Goal: Transaction & Acquisition: Purchase product/service

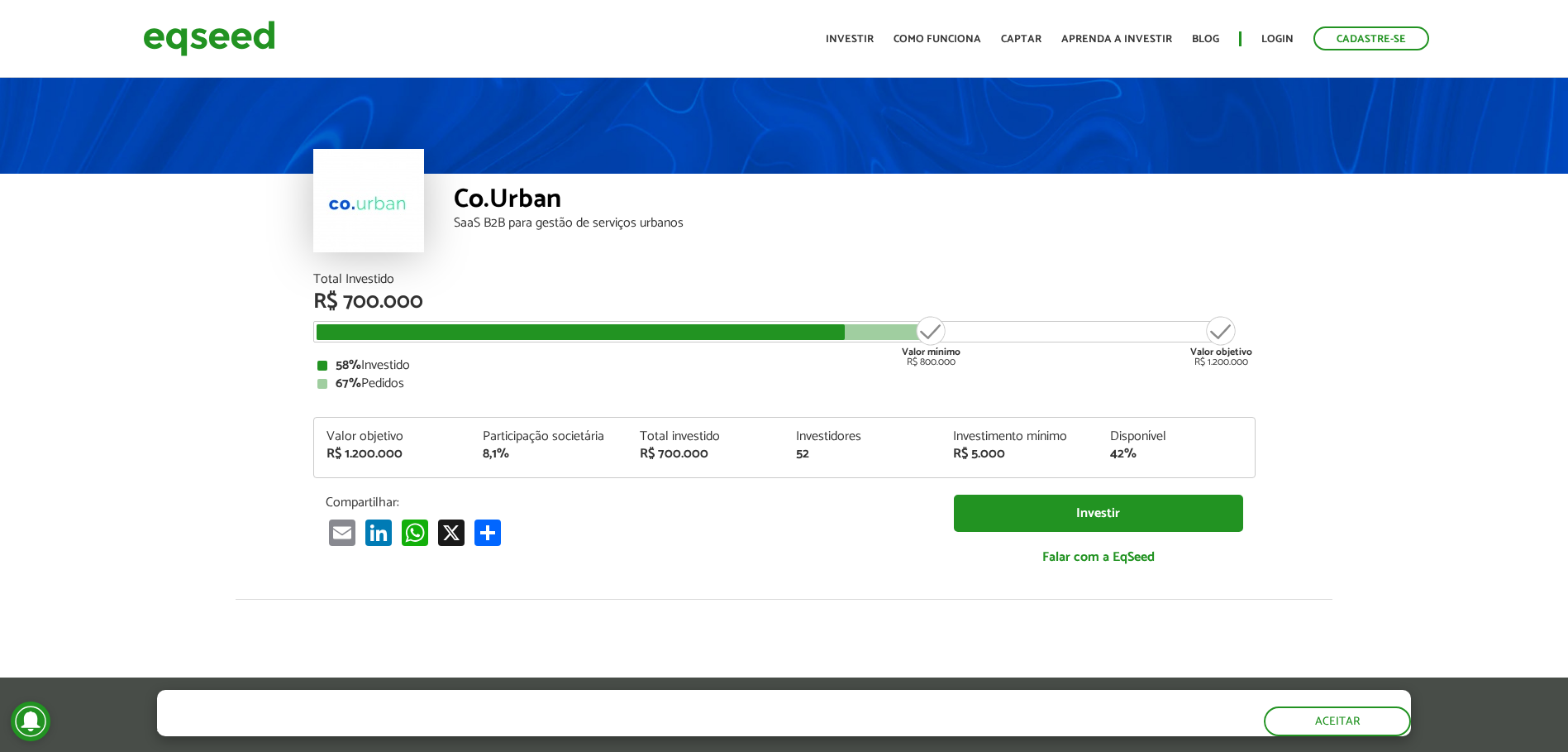
click at [1461, 230] on div "Co.Urban SaaS B2B para gestão de serviços urbanos" at bounding box center [784, 173] width 1568 height 198
click at [1351, 721] on button "Aceitar" at bounding box center [1338, 720] width 144 height 26
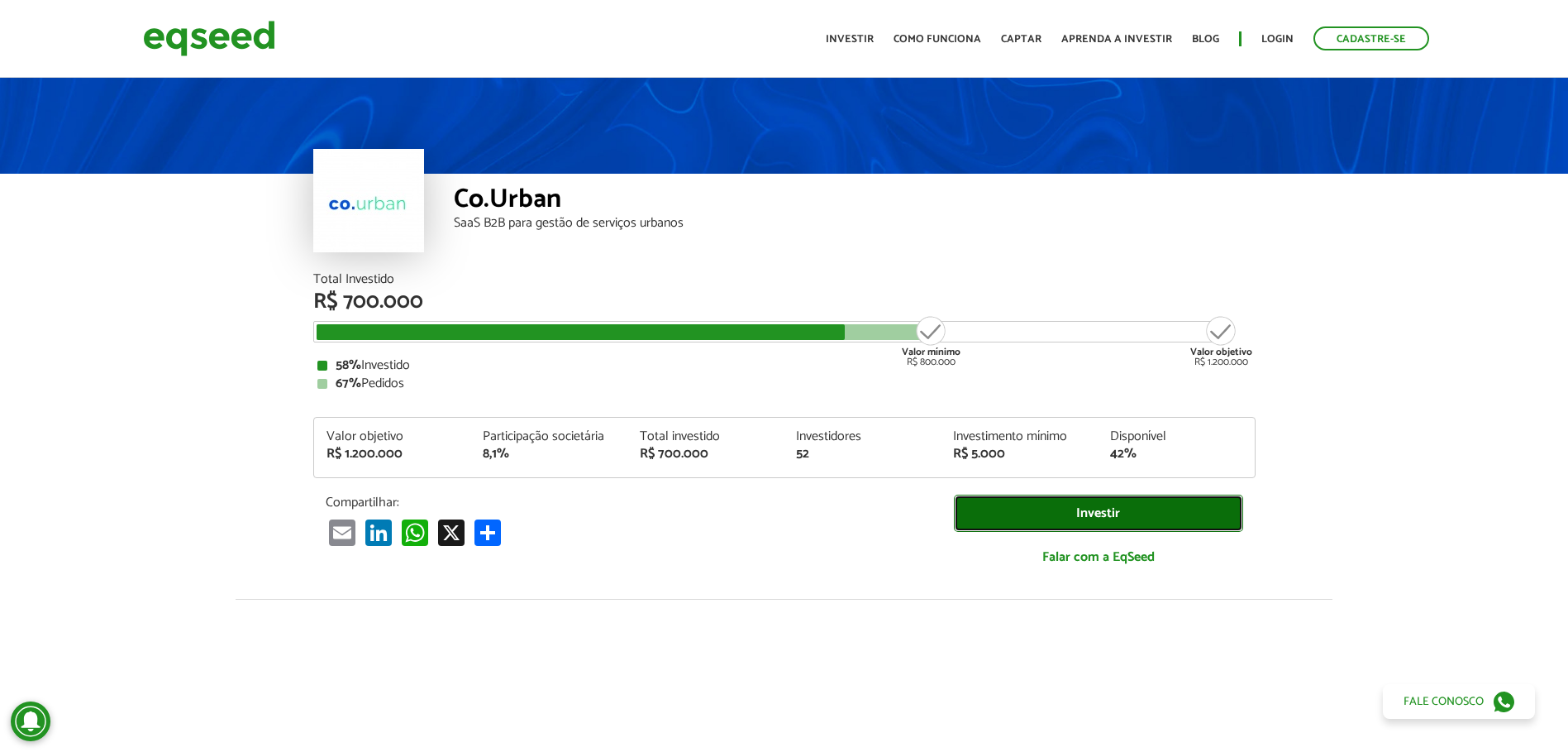
click at [1120, 511] on link "Investir" at bounding box center [1098, 513] width 289 height 38
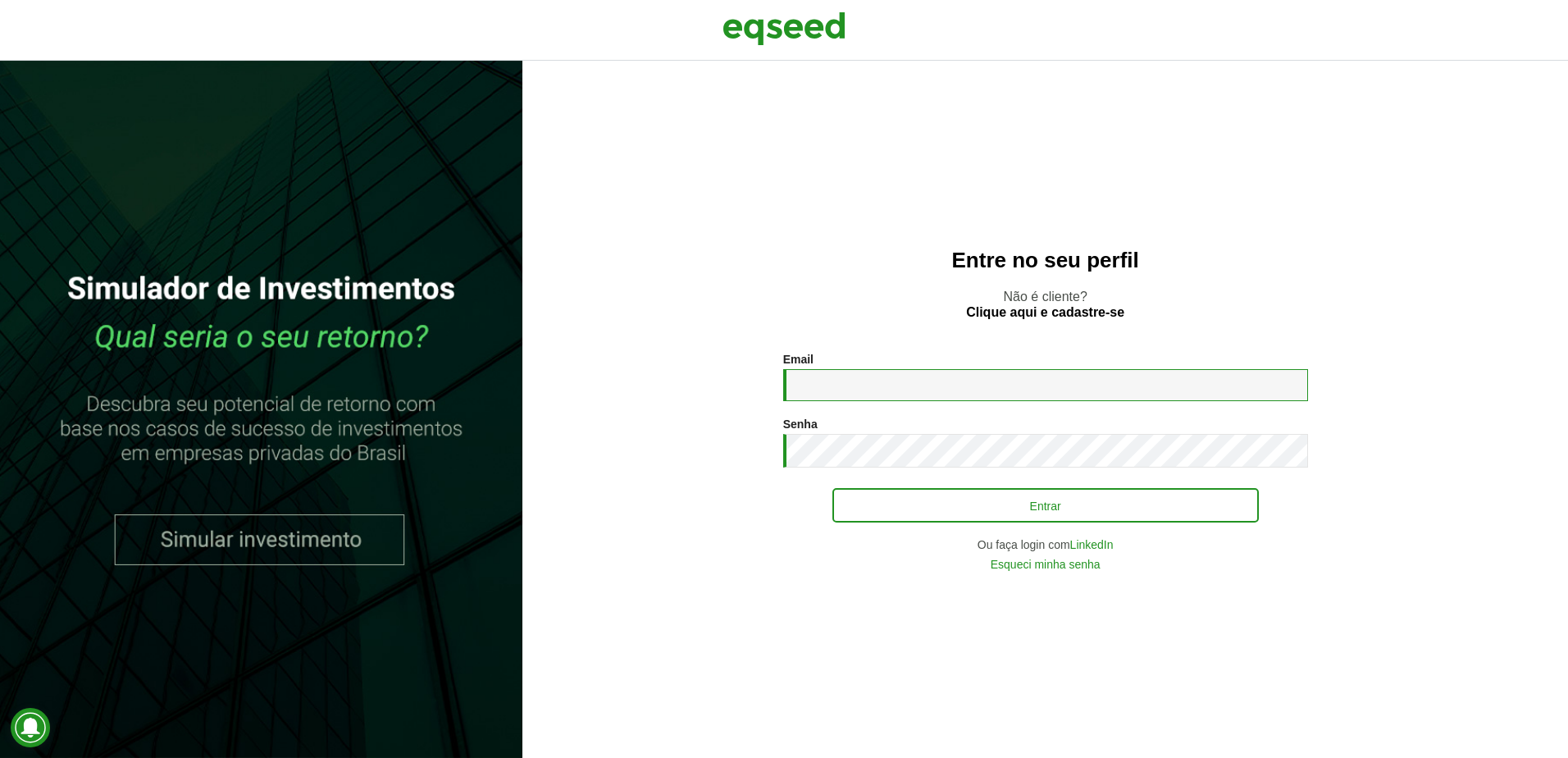
type input "**********"
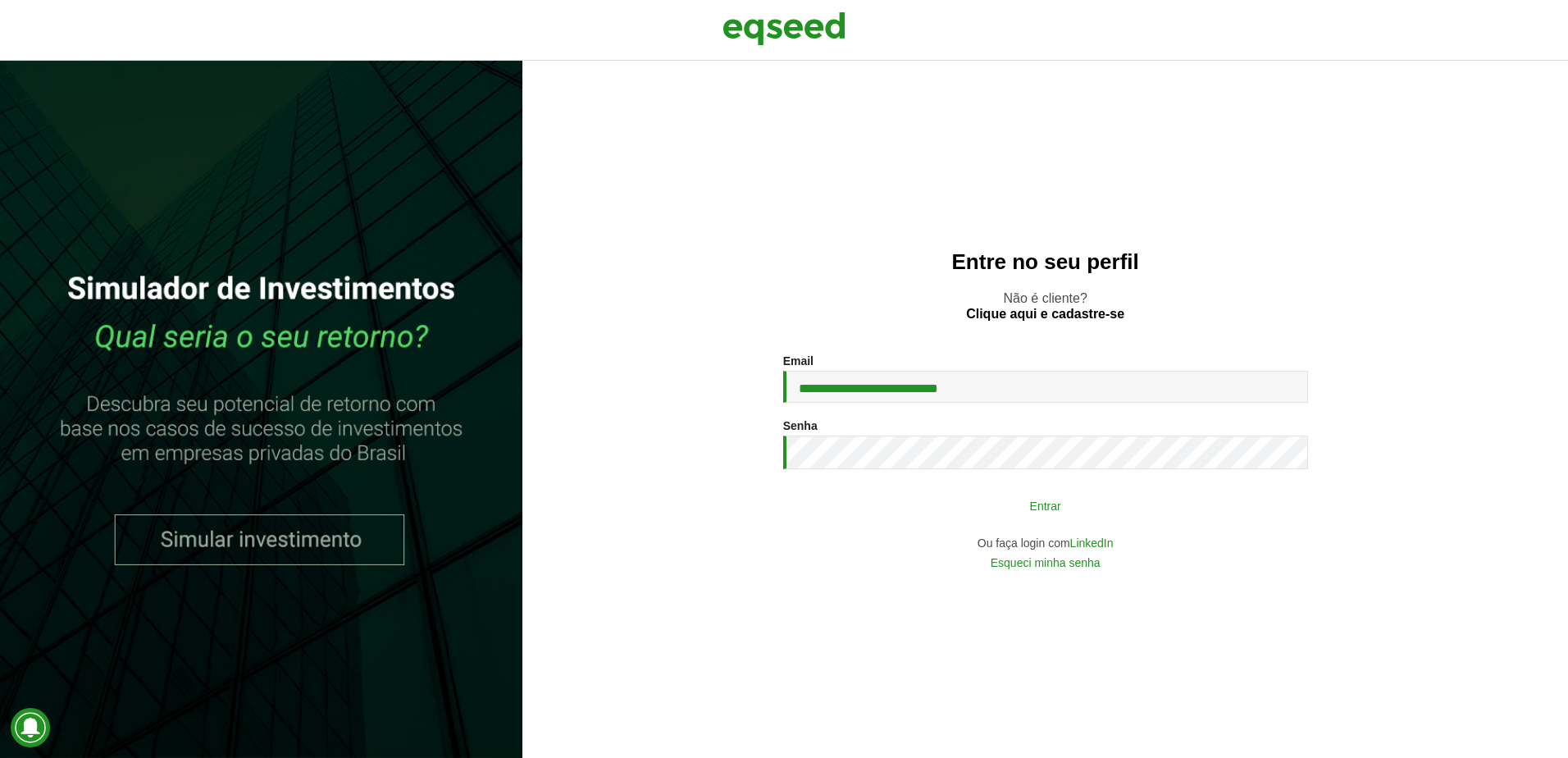
click at [1054, 515] on button "Entrar" at bounding box center [1046, 505] width 426 height 31
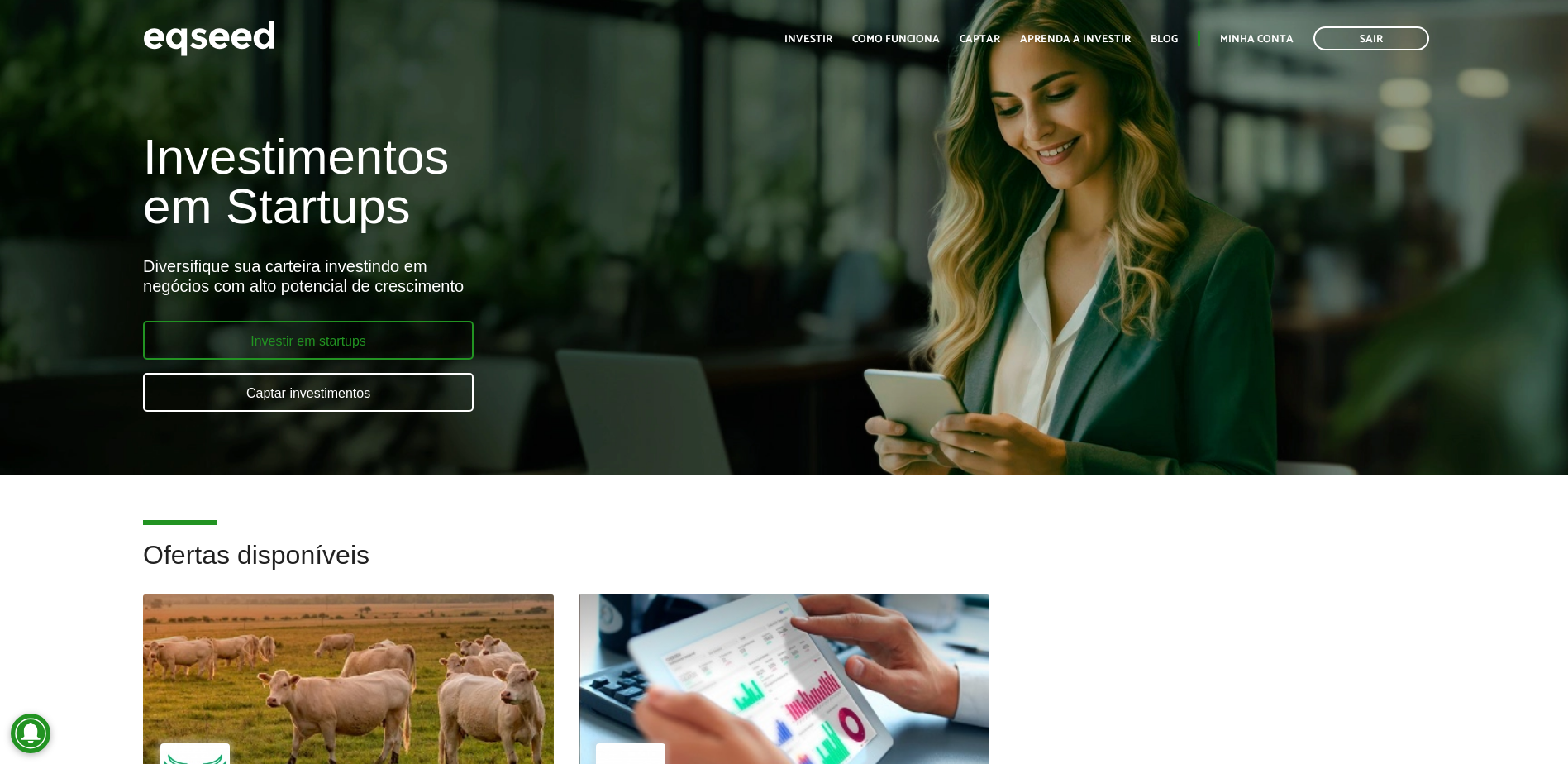
click at [334, 341] on link "Investir em startups" at bounding box center [308, 340] width 331 height 38
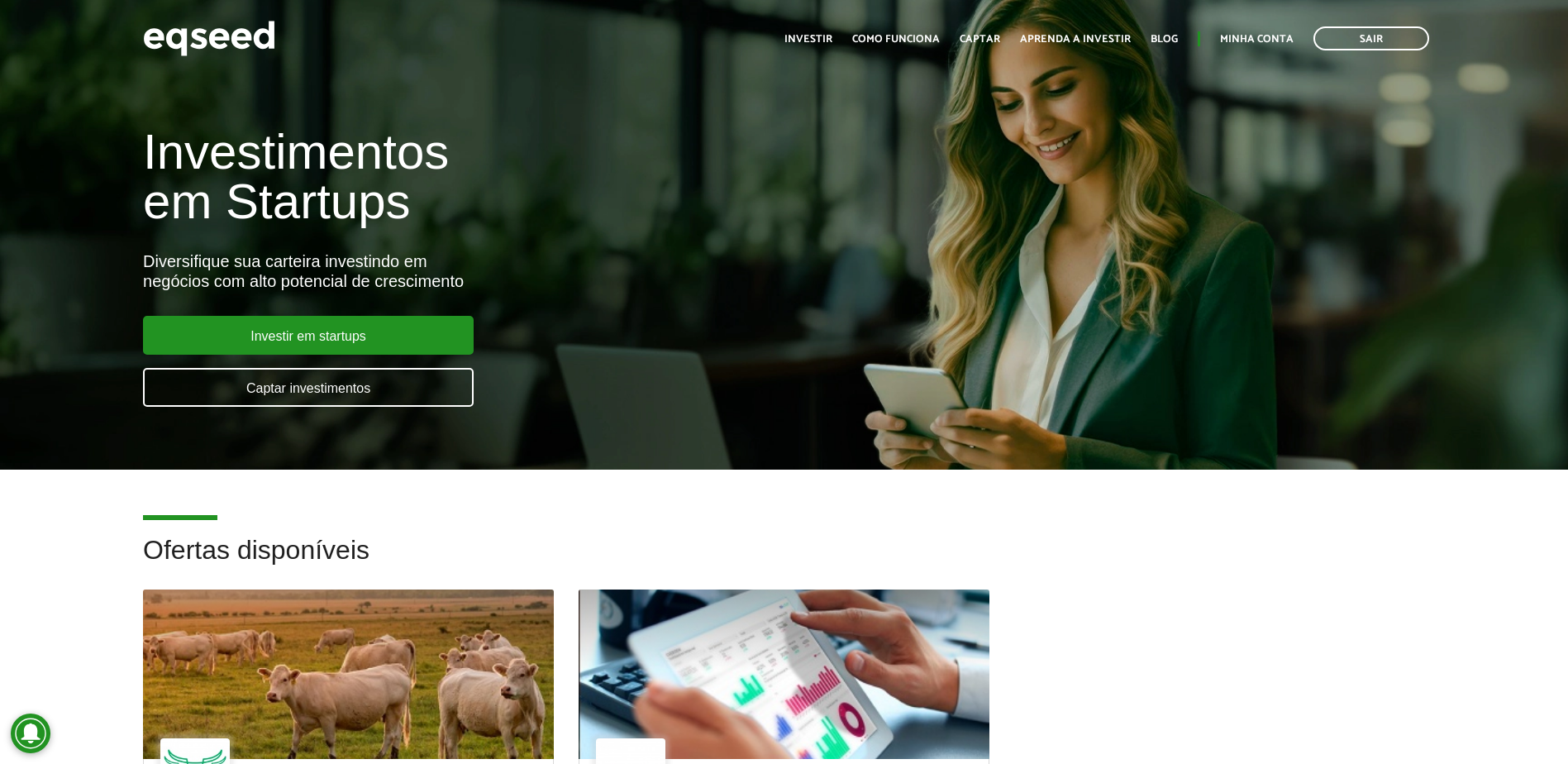
scroll to position [331, 0]
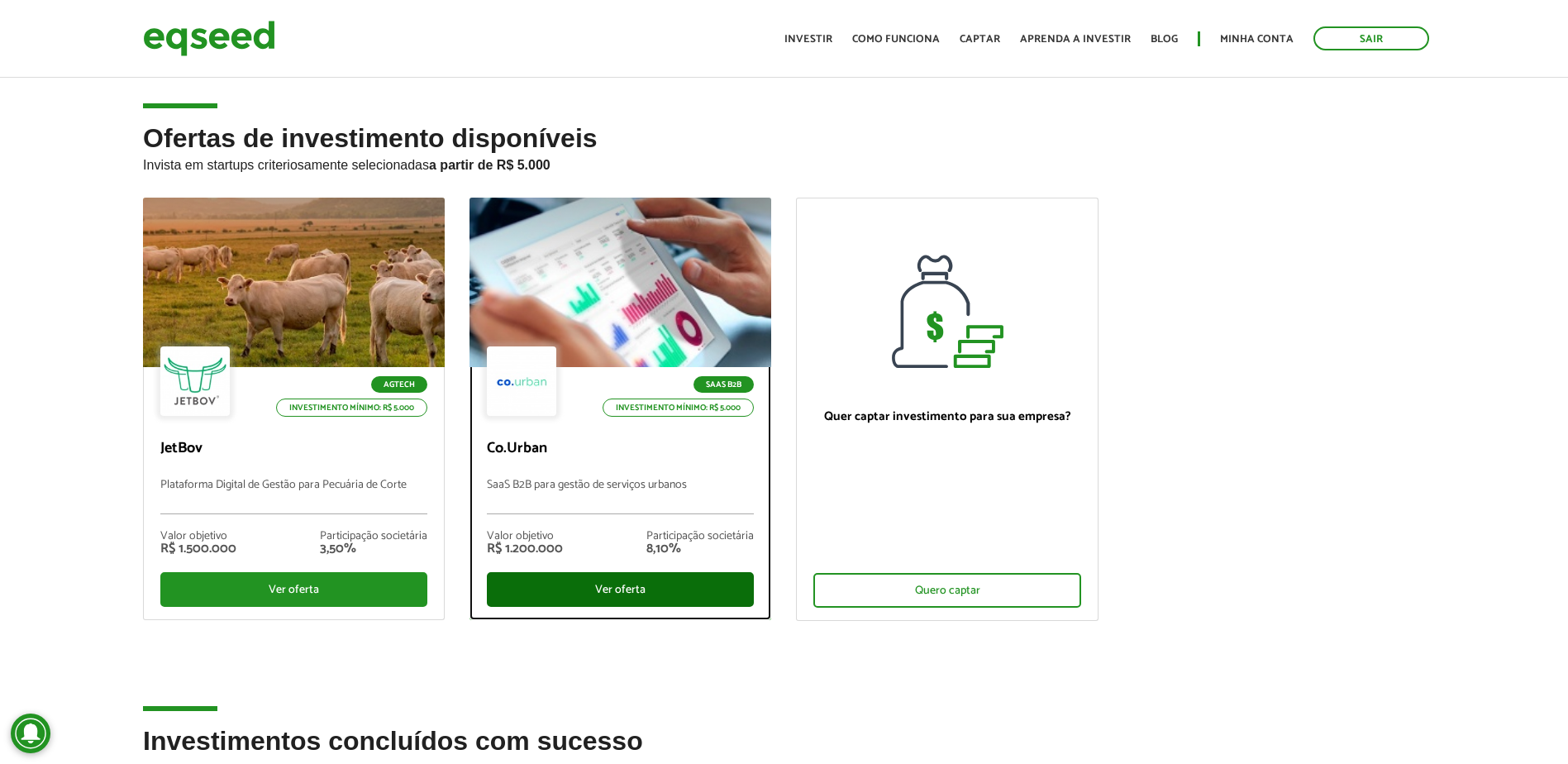
click at [629, 587] on div "Ver oferta" at bounding box center [621, 589] width 267 height 35
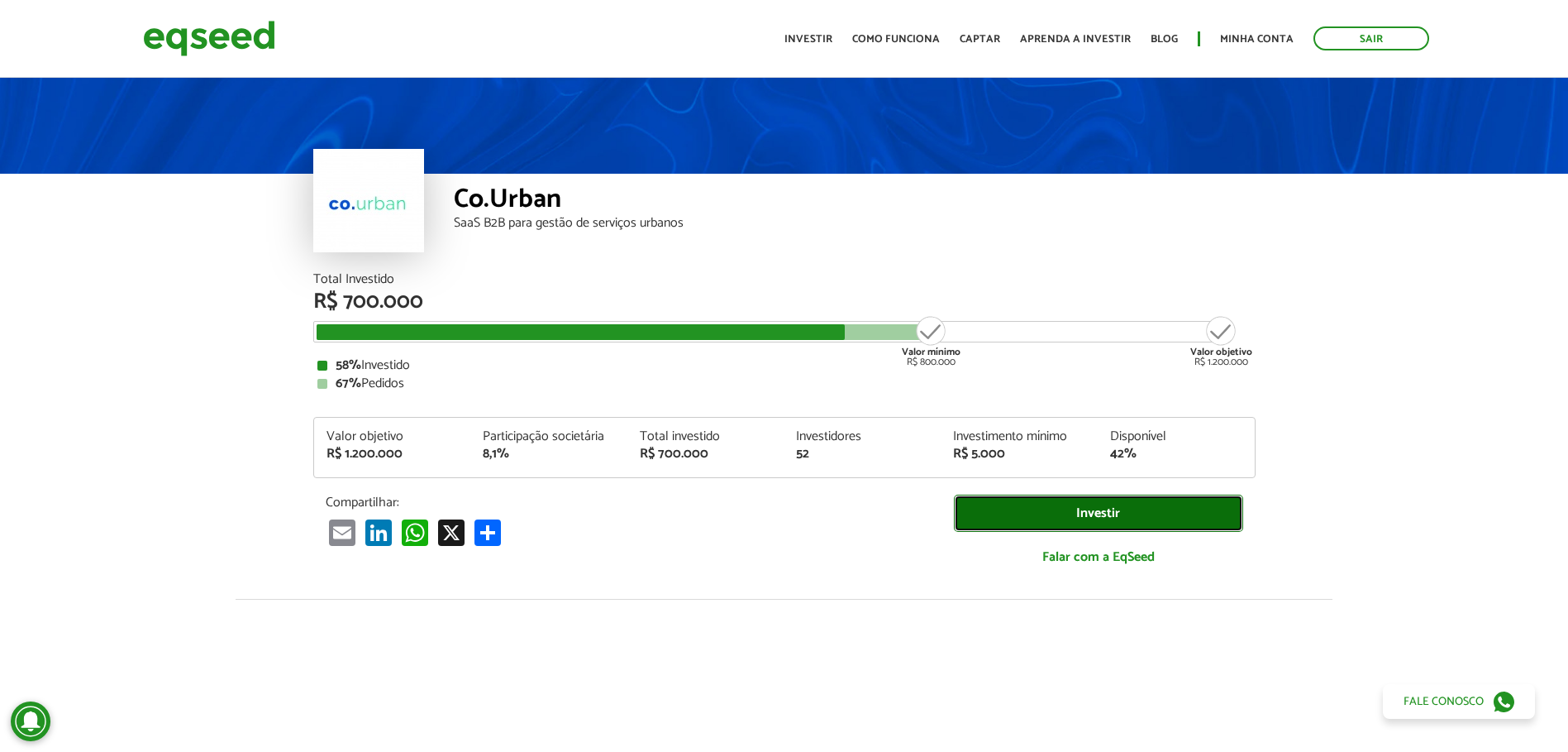
click at [1136, 507] on link "Investir" at bounding box center [1098, 513] width 289 height 38
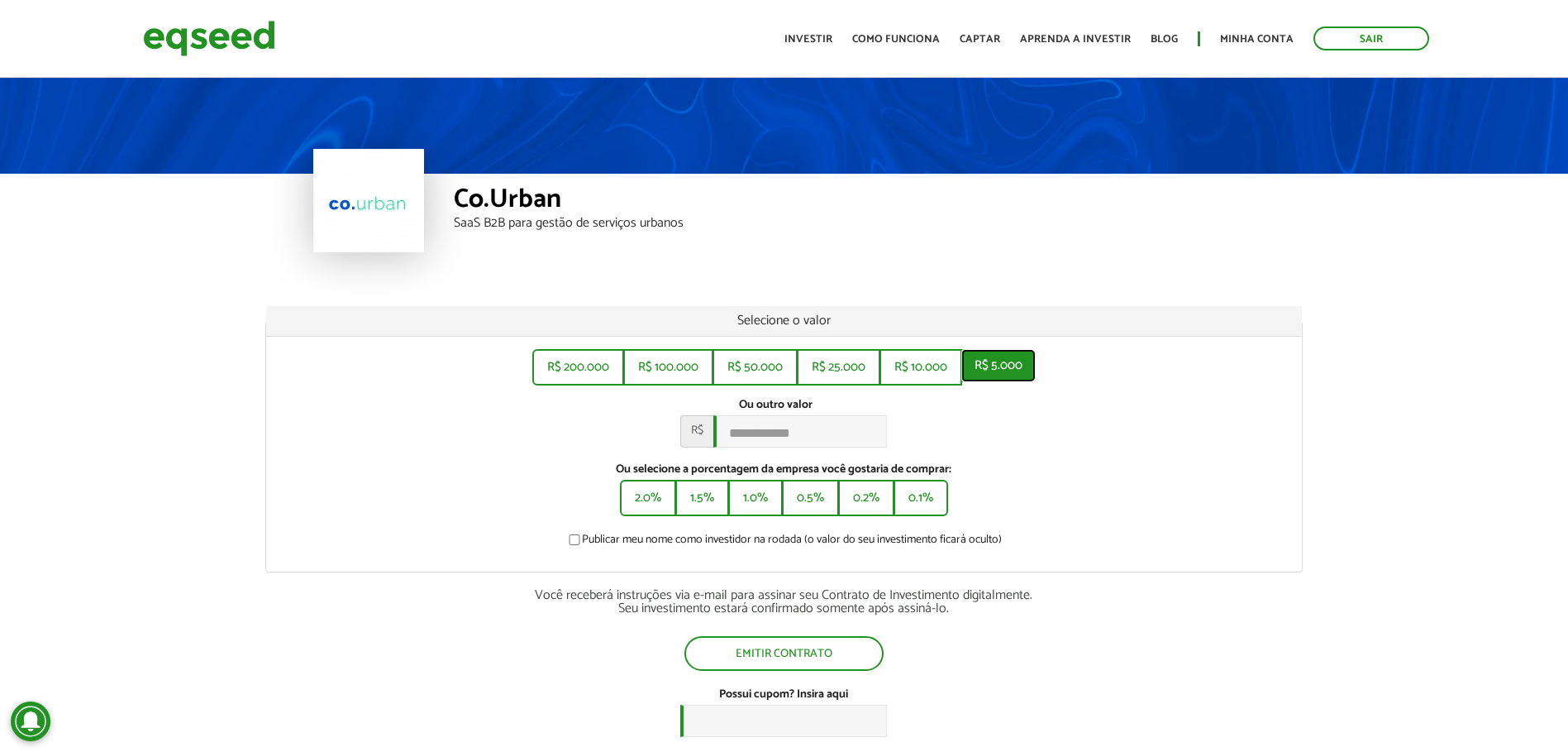
click at [1005, 369] on button "R$ 5.000" at bounding box center [998, 366] width 74 height 33
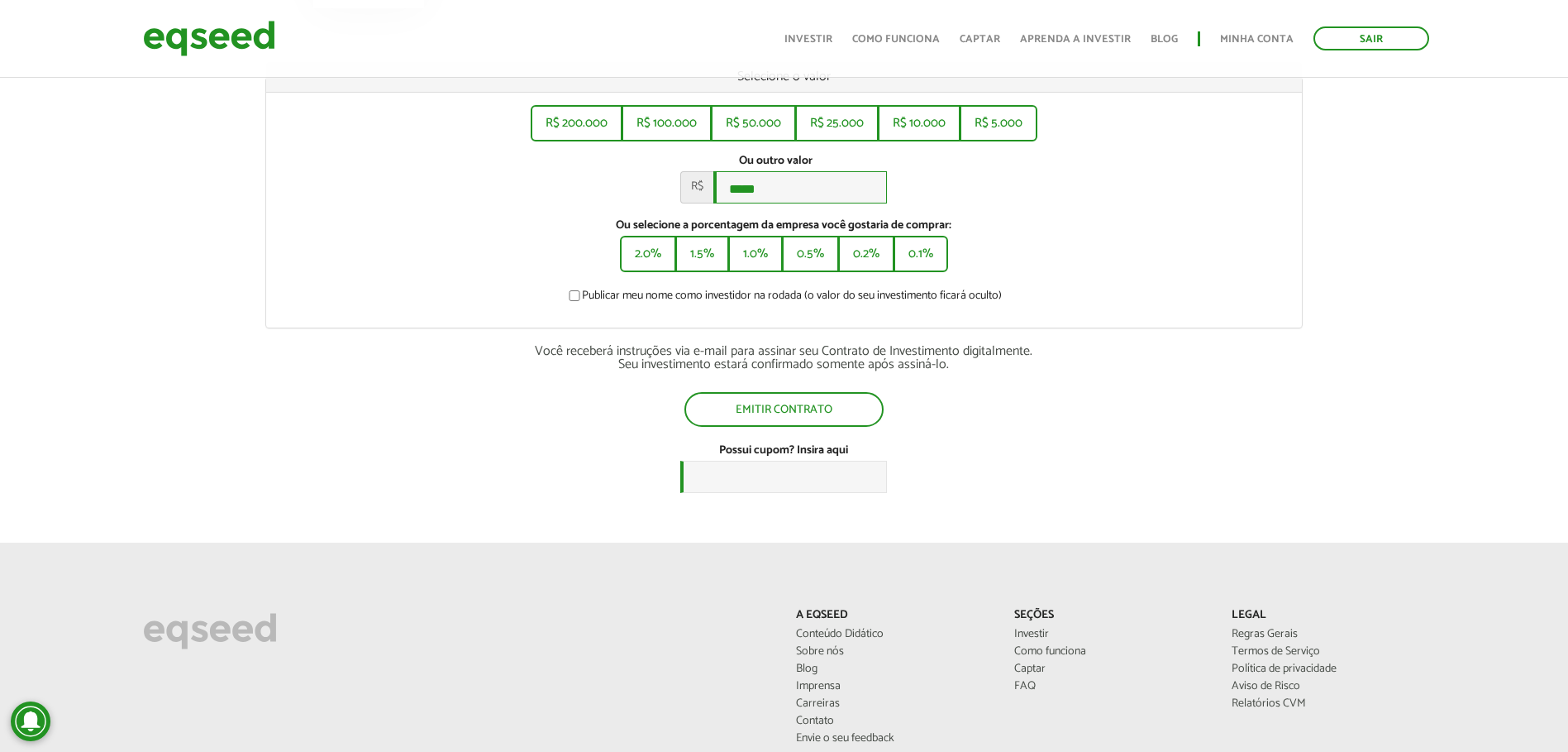
scroll to position [248, 0]
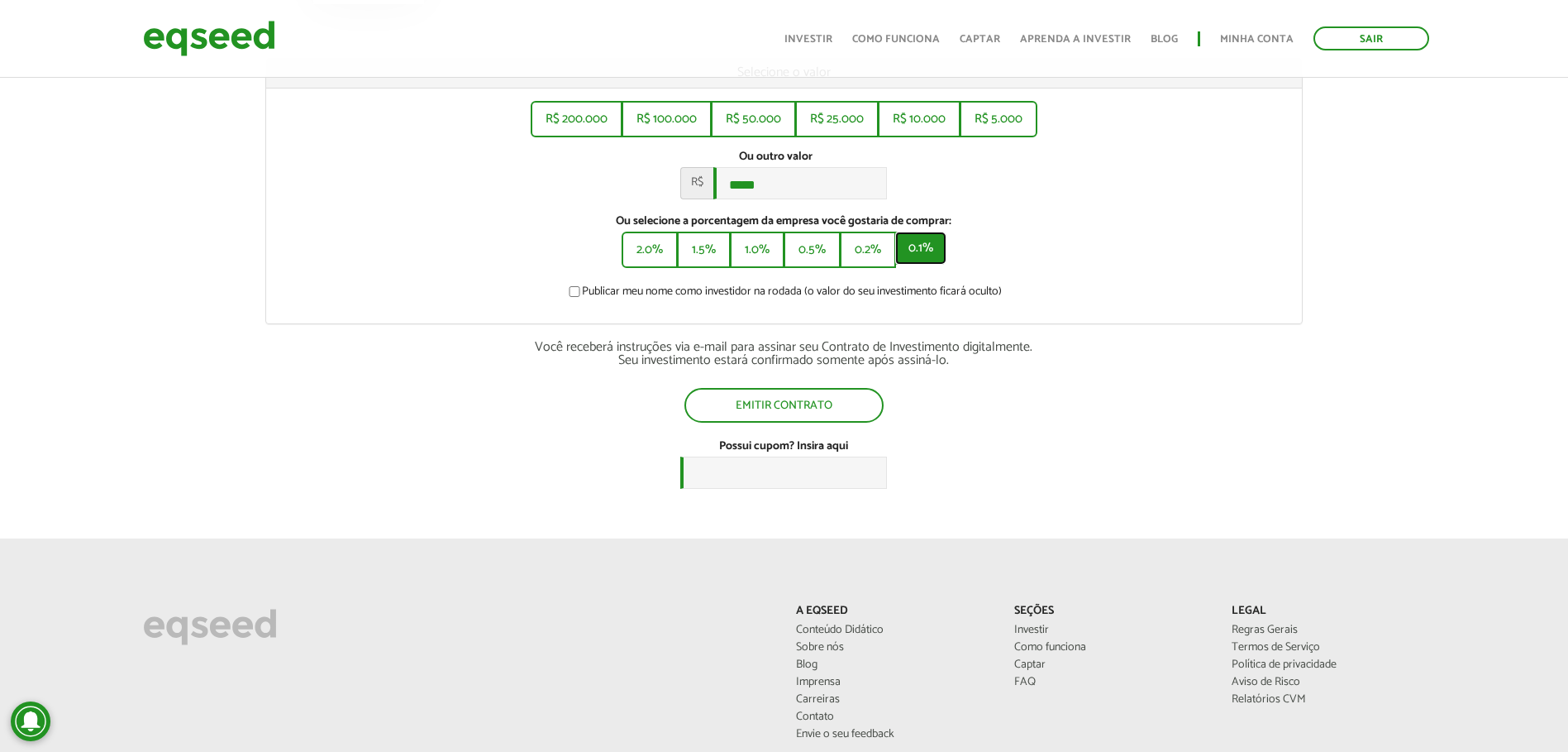
click at [911, 253] on button "0.1%" at bounding box center [920, 248] width 52 height 33
click at [987, 114] on button "R$ 5.000" at bounding box center [998, 117] width 74 height 33
click at [946, 127] on button "R$ 10.000" at bounding box center [918, 117] width 79 height 33
click at [907, 261] on button "0.1%" at bounding box center [920, 248] width 52 height 33
click at [942, 127] on button "R$ 10.000" at bounding box center [918, 117] width 79 height 33
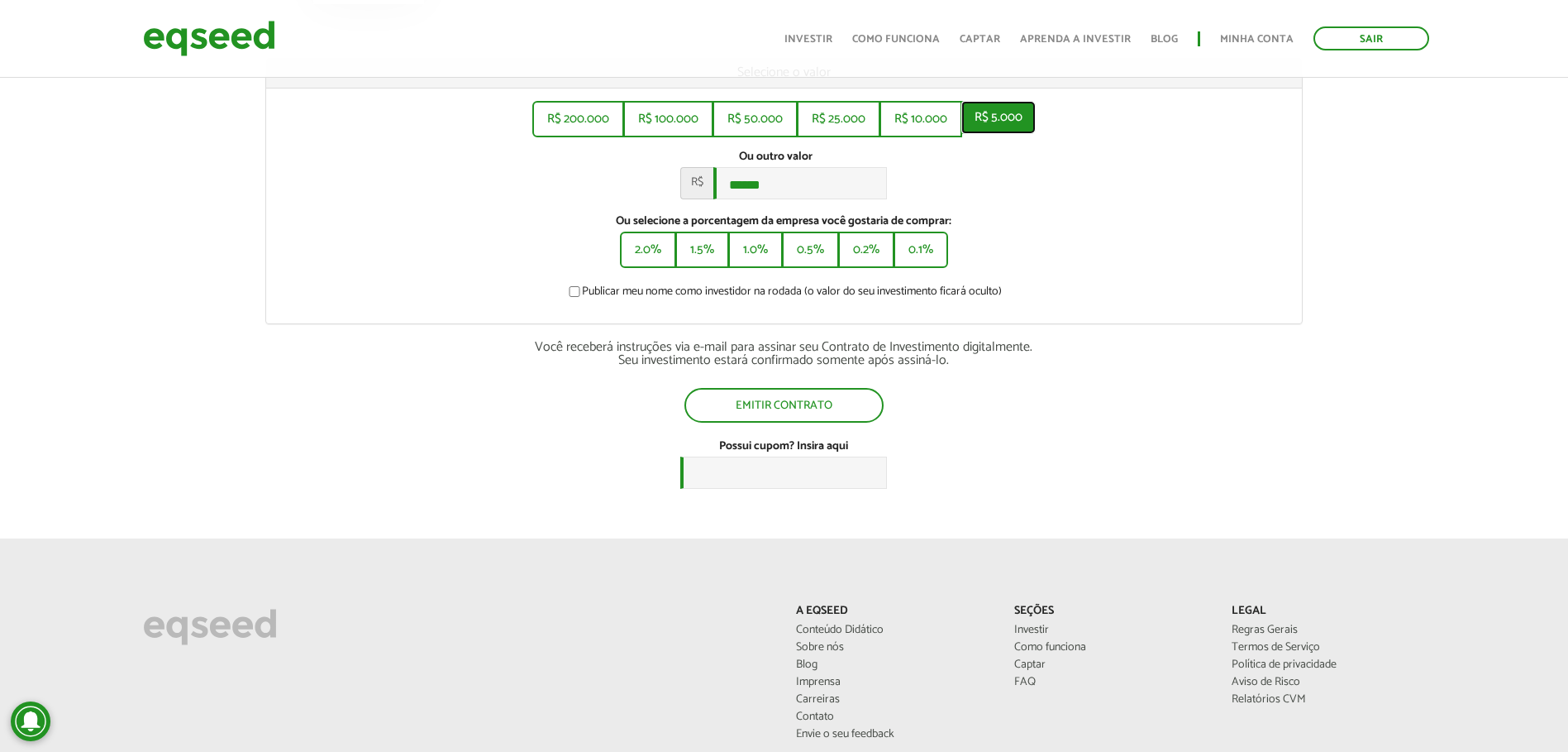
click at [998, 124] on button "R$ 5.000" at bounding box center [998, 117] width 74 height 33
type input "*****"
click at [1326, 292] on div "Selecione o valor R$ 200.000 R$ 100.000 R$ 50.000 R$ 25.000 R$ 10.000 R$ 5.000 …" at bounding box center [784, 281] width 1592 height 447
click at [1194, 422] on div "Emitir contrato" at bounding box center [784, 405] width 1037 height 35
click at [1045, 423] on div "Emitir contrato" at bounding box center [784, 405] width 1037 height 35
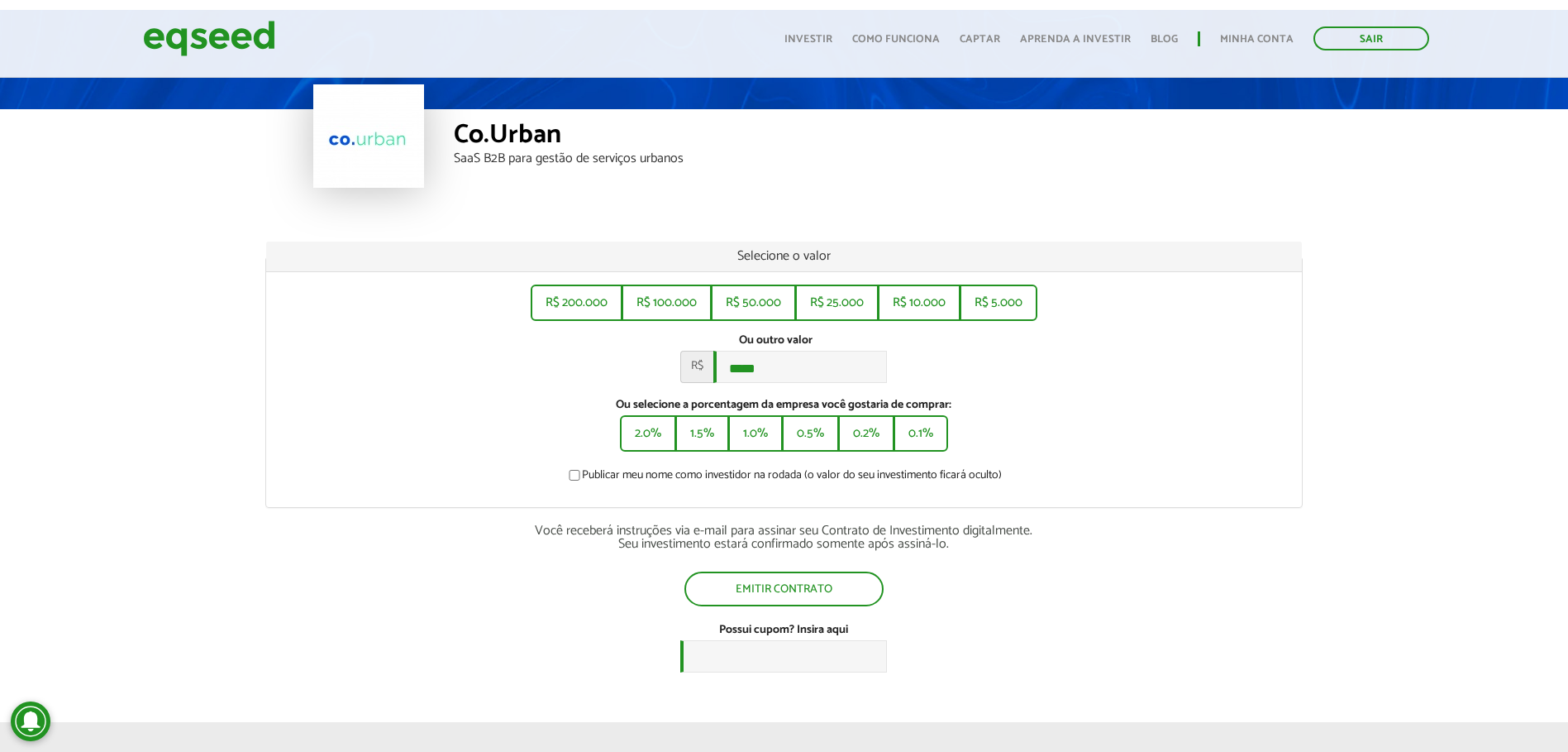
scroll to position [0, 0]
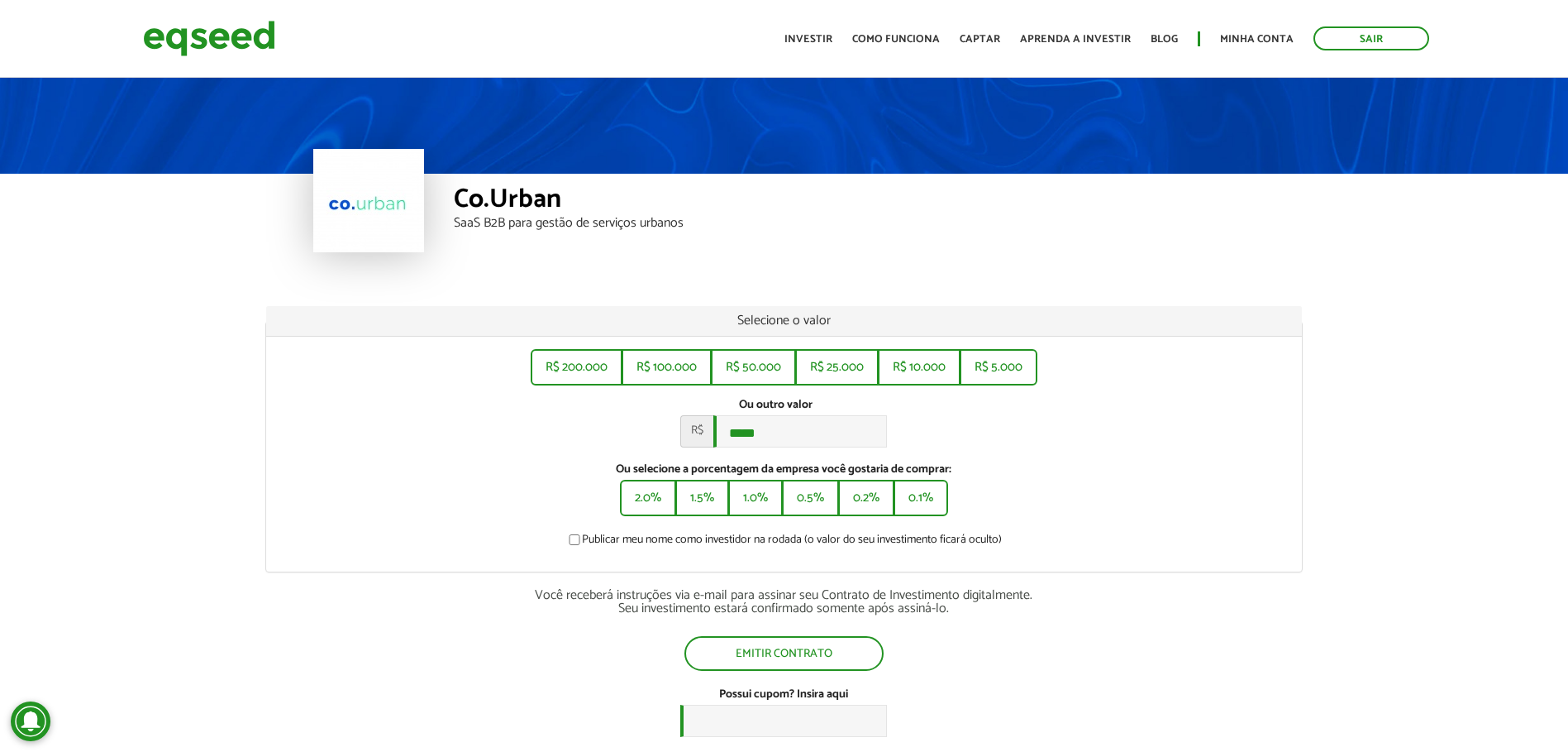
click at [1314, 231] on div "Co.Urban SaaS B2B para gestão de serviços urbanos" at bounding box center [784, 173] width 1568 height 198
click at [1319, 279] on div "Co.Urban SaaS B2B para gestão de serviços urbanos Selecione o valor R$ 200.000 …" at bounding box center [784, 413] width 1568 height 679
click at [832, 41] on link "Investir" at bounding box center [808, 39] width 48 height 10
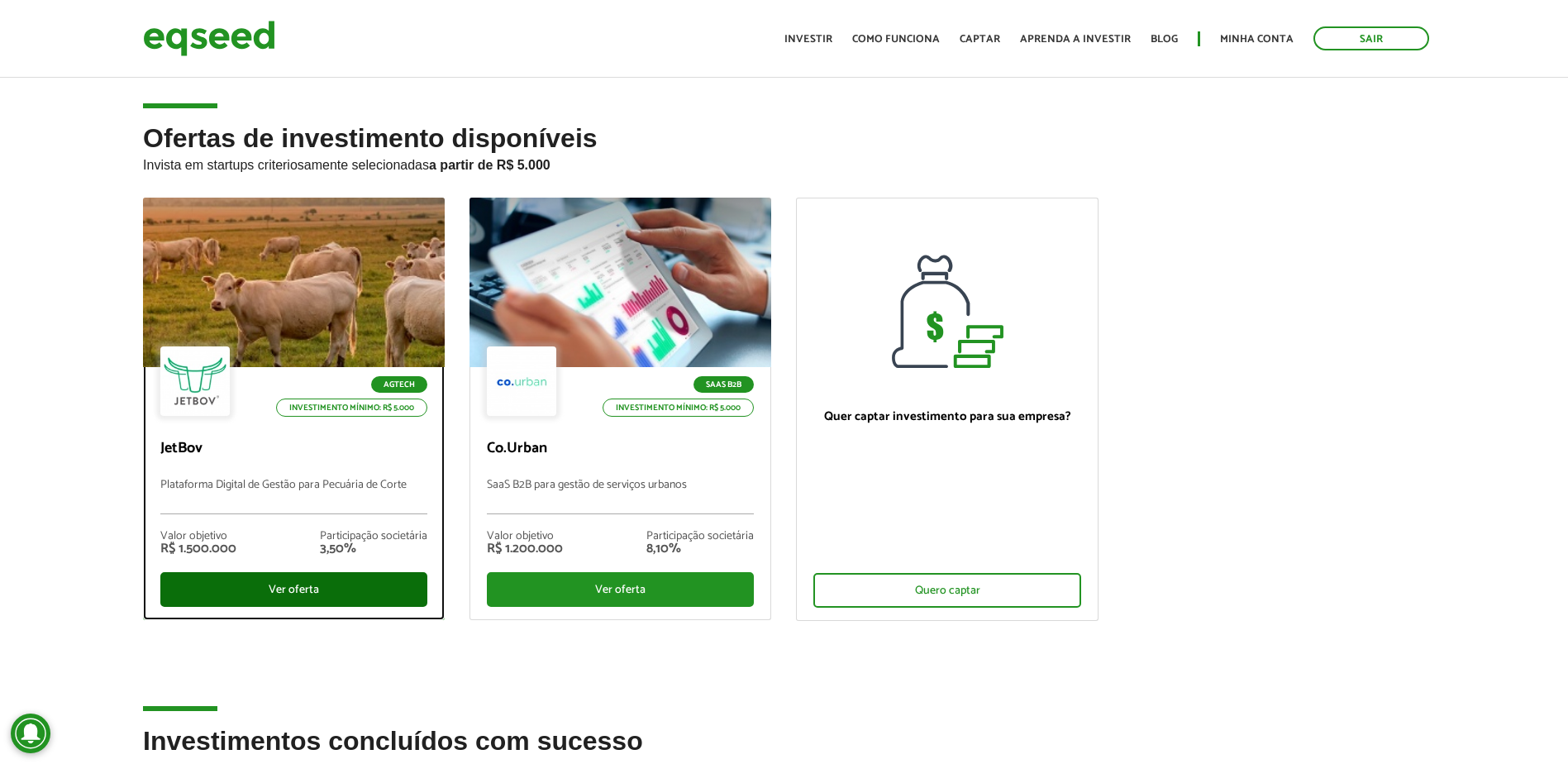
click at [306, 588] on div "Ver oferta" at bounding box center [294, 589] width 267 height 35
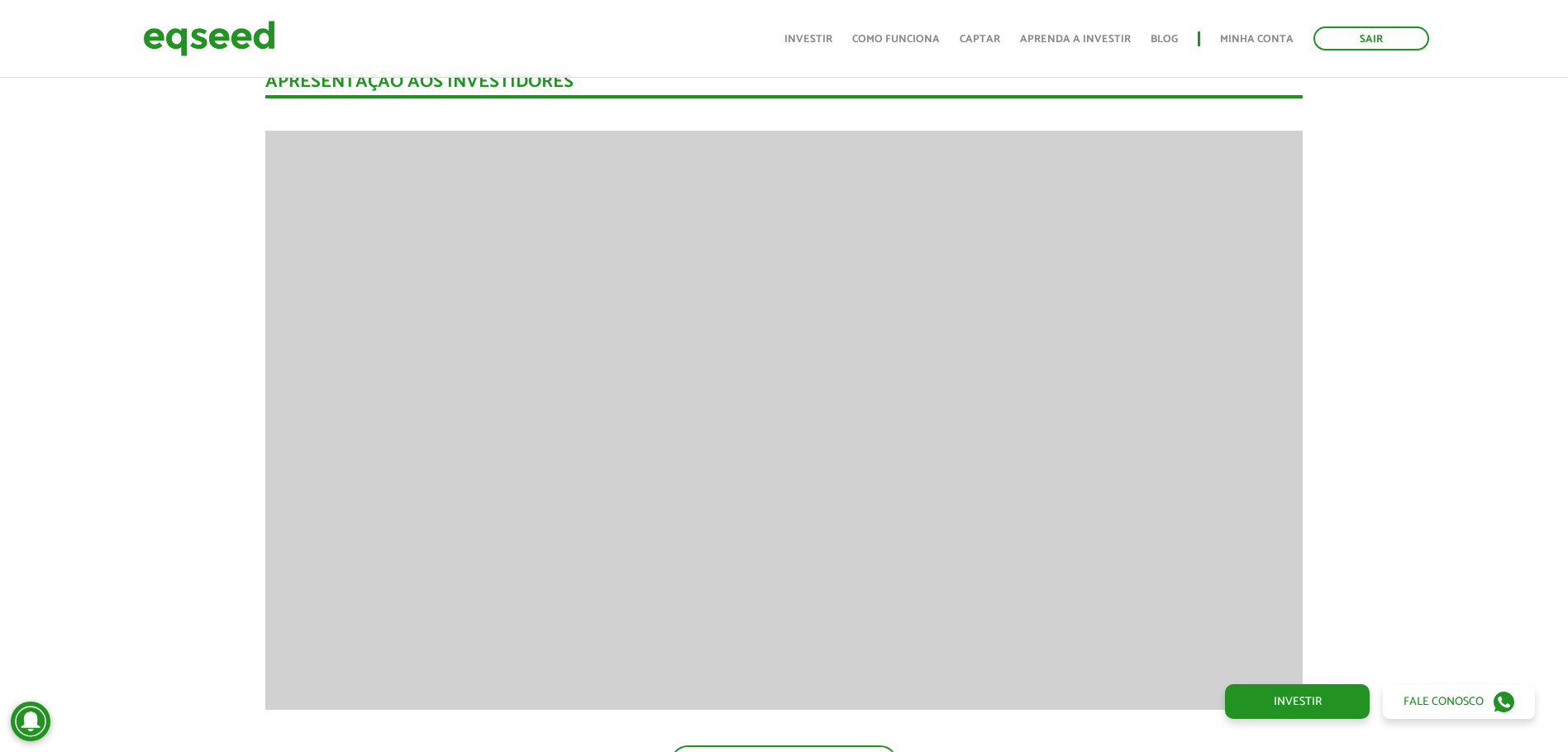
scroll to position [2211, 0]
